Goal: Use online tool/utility: Utilize a website feature to perform a specific function

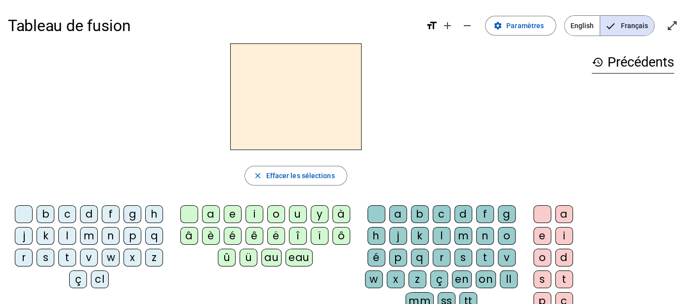
click at [89, 252] on div "v" at bounding box center [89, 258] width 18 height 18
click at [508, 17] on span at bounding box center [521, 26] width 70 height 24
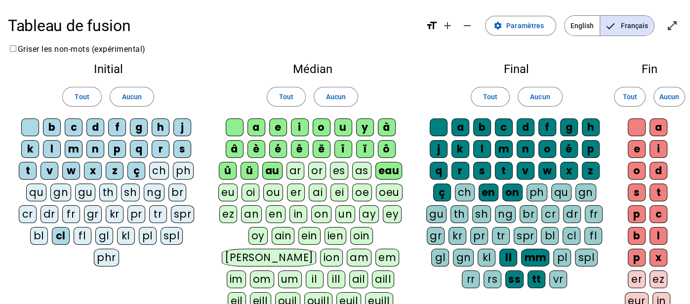
click at [270, 193] on div "ou" at bounding box center [273, 193] width 20 height 18
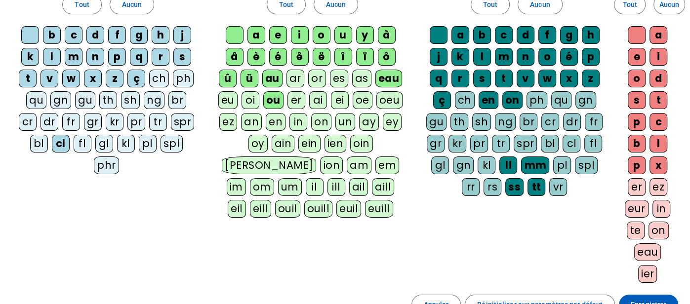
scroll to position [97, 0]
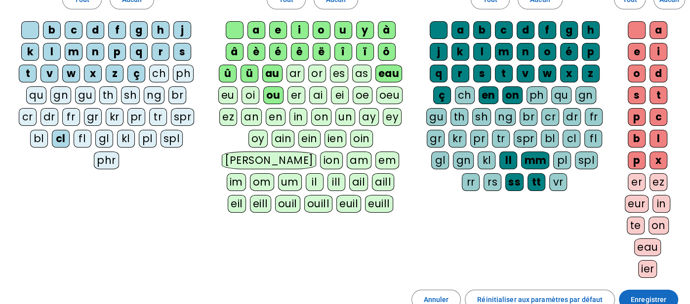
click at [667, 295] on span at bounding box center [648, 300] width 59 height 24
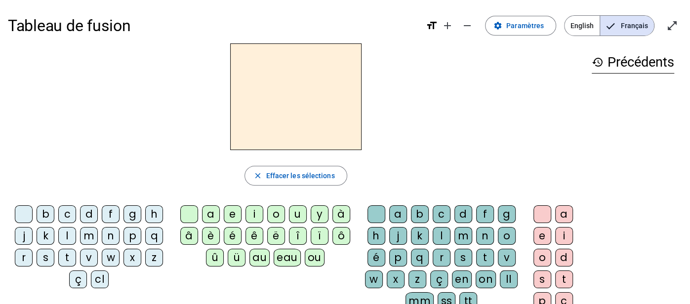
click at [95, 255] on div "v" at bounding box center [89, 258] width 18 height 18
click at [319, 252] on div "ou" at bounding box center [315, 258] width 20 height 18
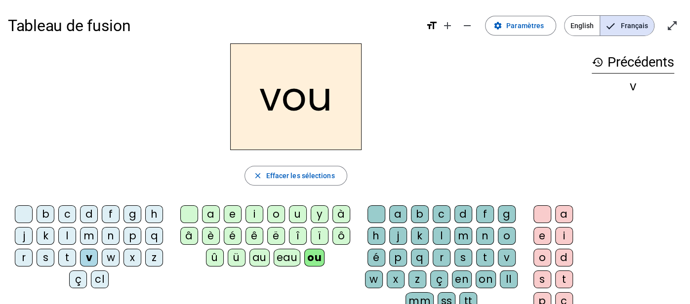
click at [458, 258] on div "s" at bounding box center [464, 258] width 18 height 18
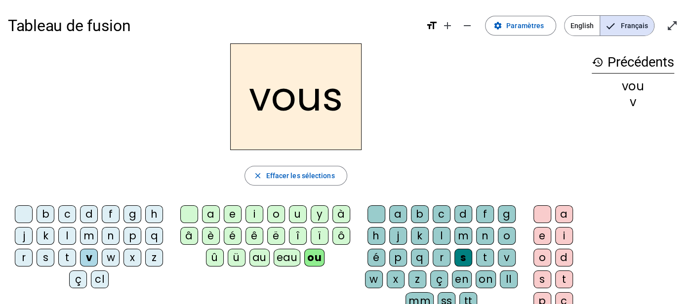
click at [64, 253] on div "t" at bounding box center [67, 258] width 18 height 18
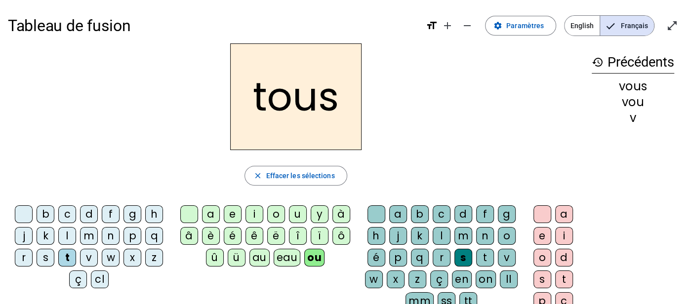
click at [40, 255] on div "s" at bounding box center [46, 258] width 18 height 18
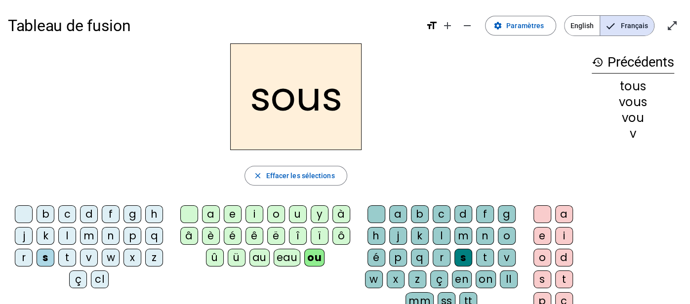
click at [372, 210] on div at bounding box center [377, 215] width 18 height 18
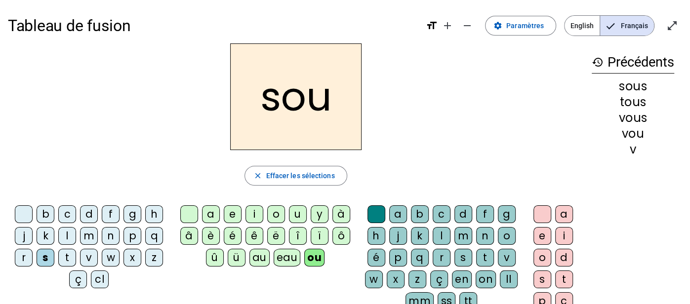
click at [399, 261] on div "p" at bounding box center [398, 258] width 18 height 18
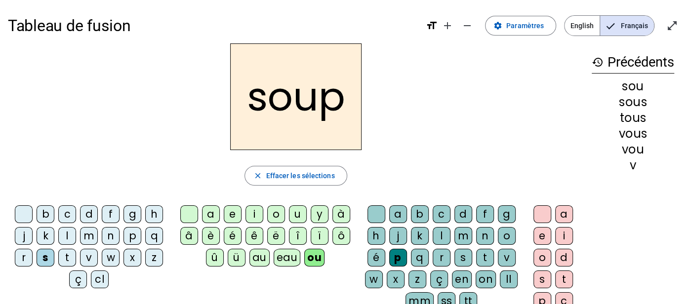
click at [534, 233] on div "e" at bounding box center [543, 236] width 18 height 18
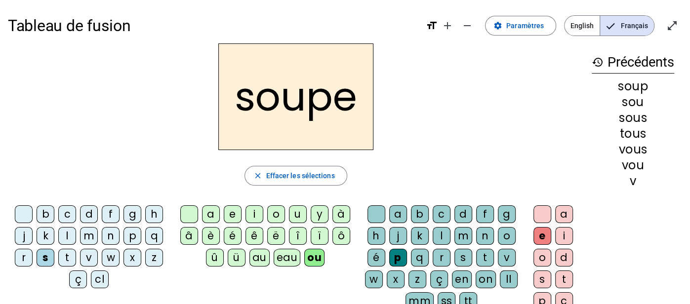
click at [65, 203] on div "b c d f g h j k l m n p q r s t v w x z ç cl" at bounding box center [91, 249] width 167 height 95
click at [65, 208] on div "c" at bounding box center [67, 215] width 18 height 18
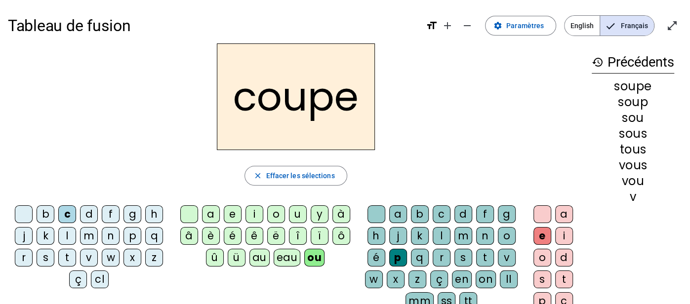
click at [483, 259] on div "t" at bounding box center [485, 258] width 18 height 18
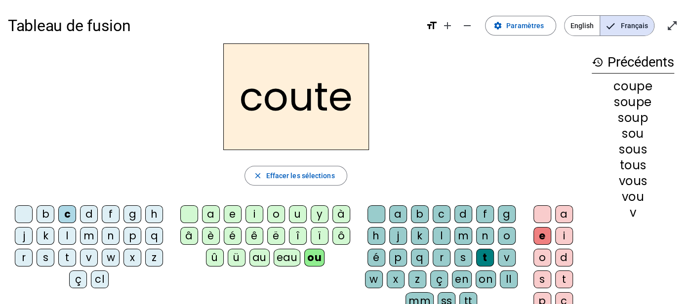
click at [65, 258] on div "t" at bounding box center [67, 258] width 18 height 18
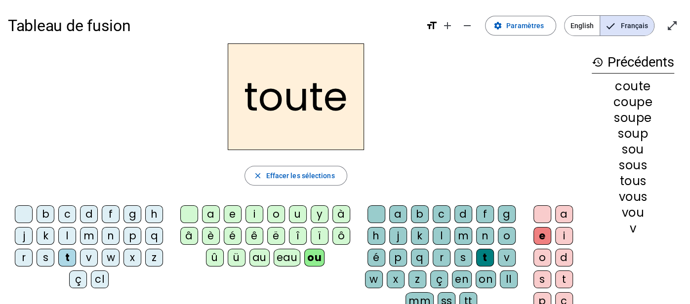
click at [22, 256] on div "r" at bounding box center [24, 258] width 18 height 18
click at [503, 212] on div "g" at bounding box center [507, 215] width 18 height 18
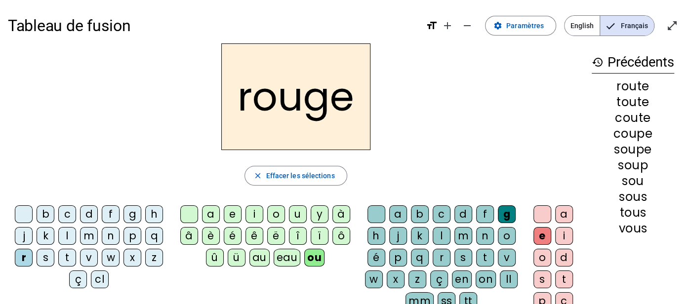
click at [42, 210] on div "b" at bounding box center [46, 215] width 18 height 18
